Goal: Information Seeking & Learning: Learn about a topic

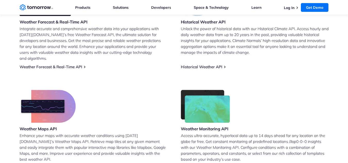
scroll to position [284, 0]
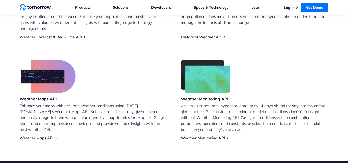
click at [303, 5] on link "Get Demo" at bounding box center [315, 7] width 28 height 9
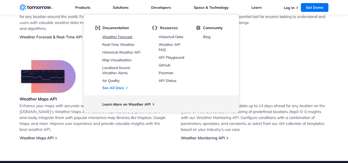
click at [127, 38] on link "Weather Forecast" at bounding box center [117, 37] width 30 height 5
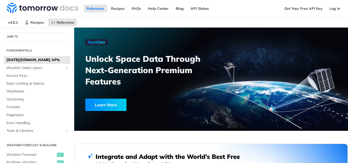
click at [0, 0] on icon "button" at bounding box center [0, 0] width 0 height 0
click at [0, 0] on input "Search" at bounding box center [0, 0] width 0 height 0
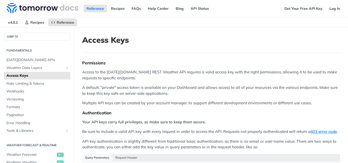
scroll to position [1770, 0]
